Goal: Task Accomplishment & Management: Use online tool/utility

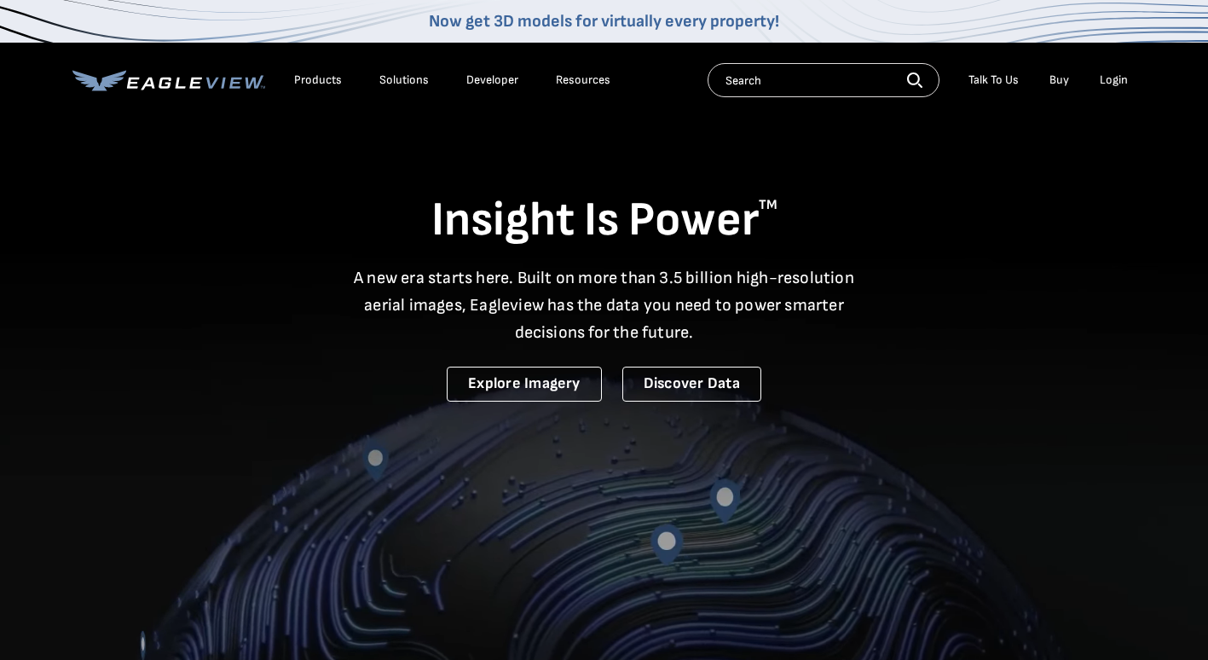
click at [1110, 72] on li "Login" at bounding box center [1113, 80] width 45 height 26
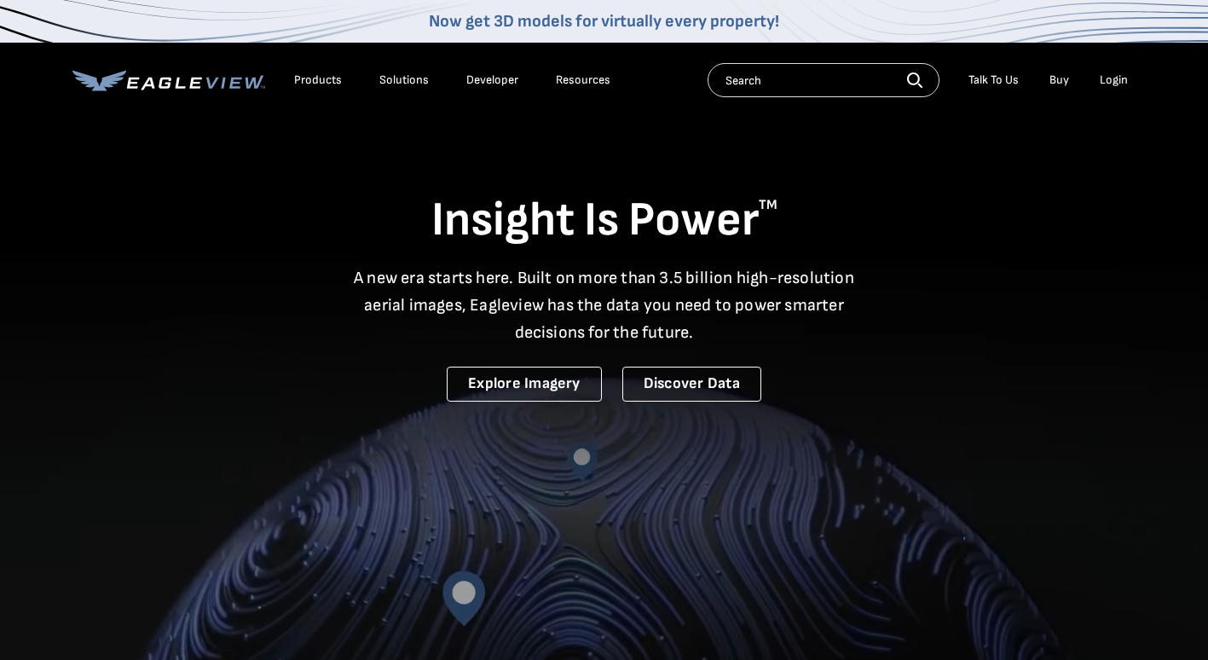
click at [1110, 84] on div "Login" at bounding box center [1113, 79] width 28 height 15
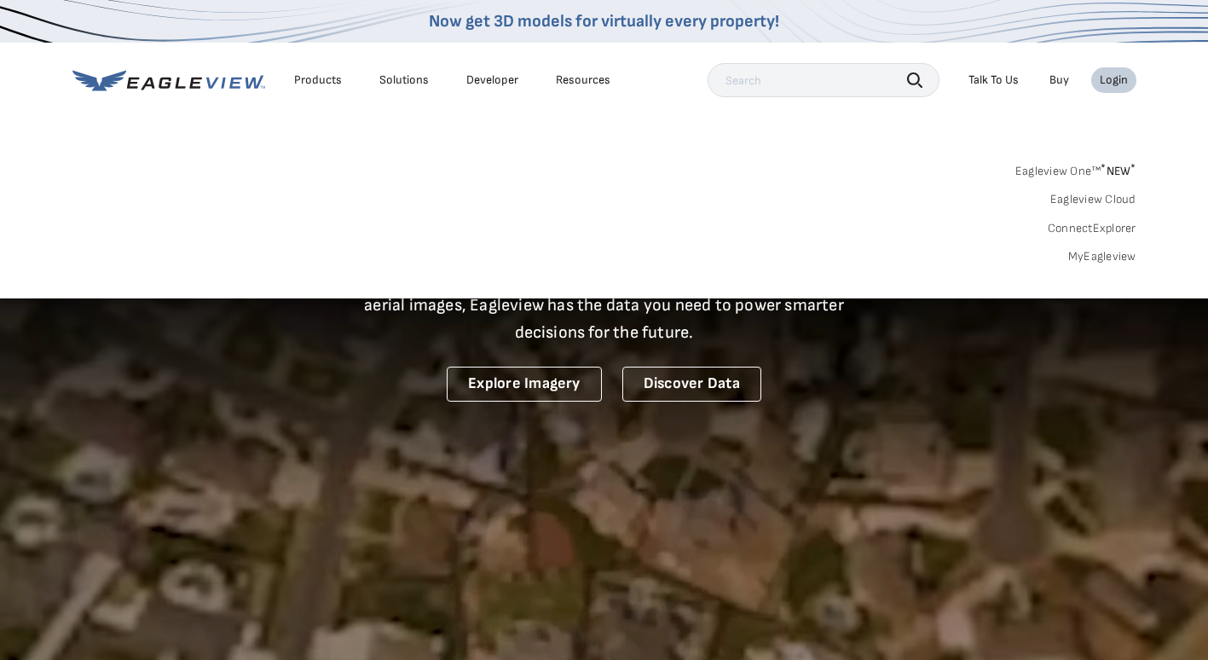
click at [1108, 257] on link "MyEagleview" at bounding box center [1102, 256] width 68 height 15
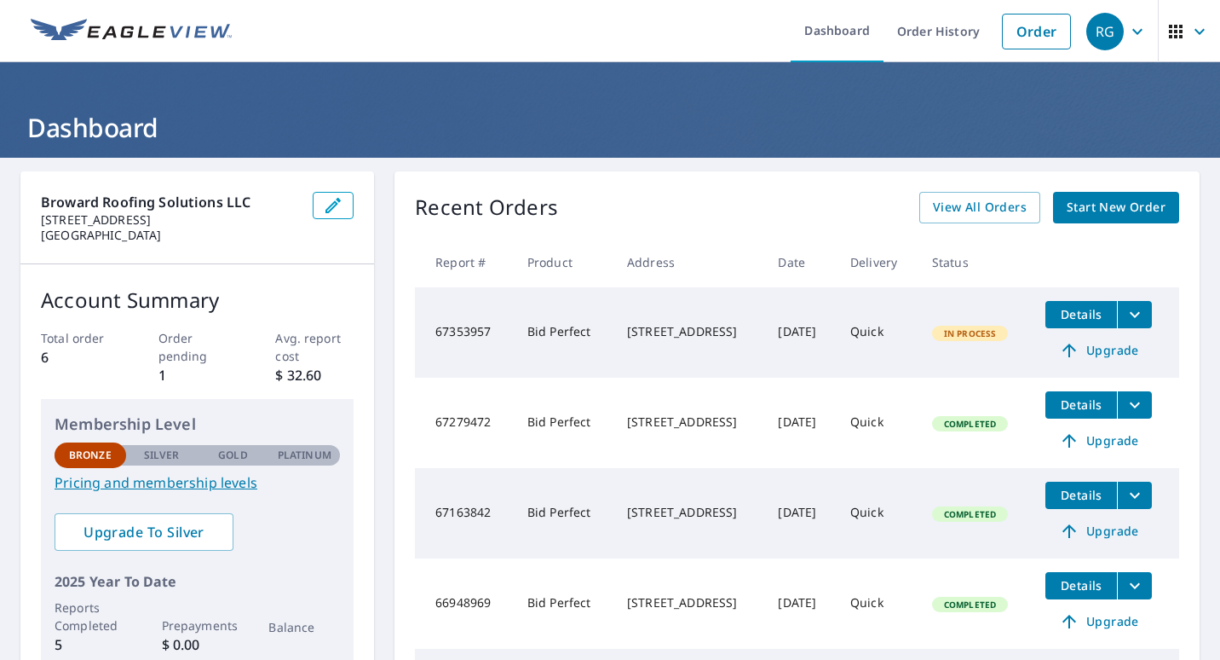
click at [862, 341] on td "Quick" at bounding box center [878, 332] width 82 height 90
click at [1124, 303] on button "filesDropdownBtn-67353957" at bounding box center [1134, 314] width 35 height 27
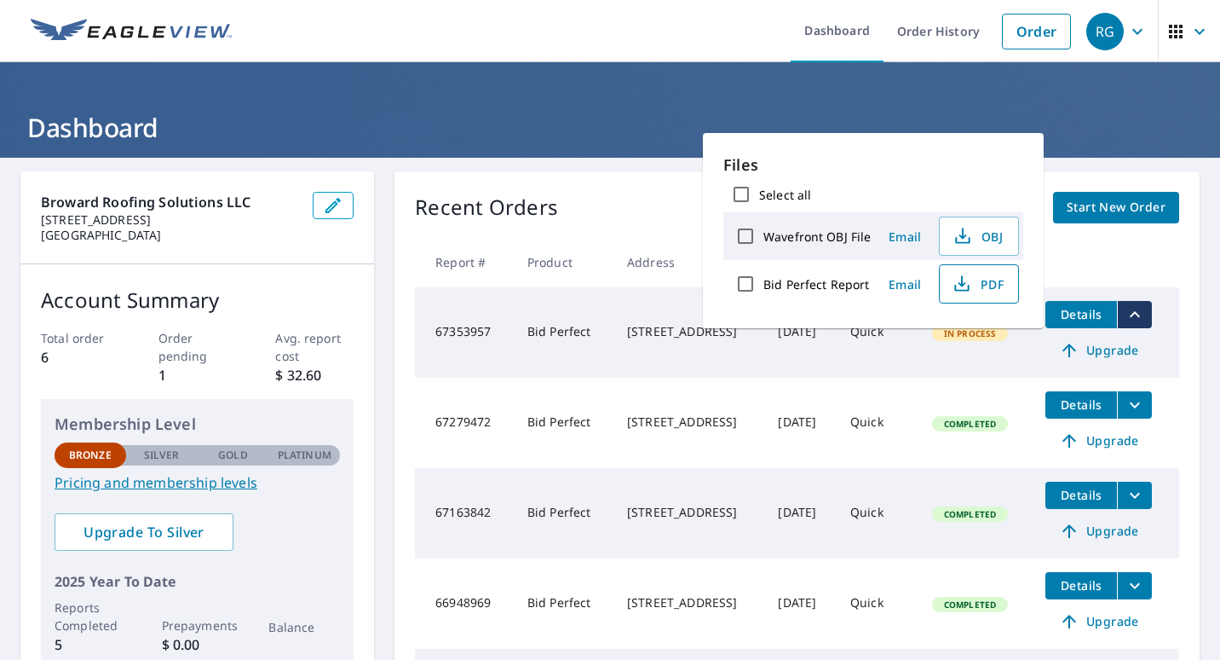
click at [982, 297] on button "PDF" at bounding box center [979, 283] width 80 height 39
